Goal: Task Accomplishment & Management: Manage account settings

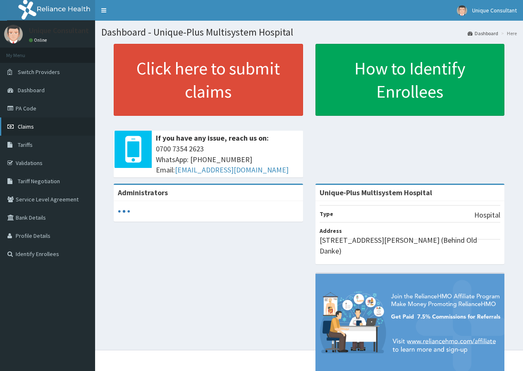
click at [35, 127] on link "Claims" at bounding box center [47, 126] width 95 height 18
